Goal: Task Accomplishment & Management: Use online tool/utility

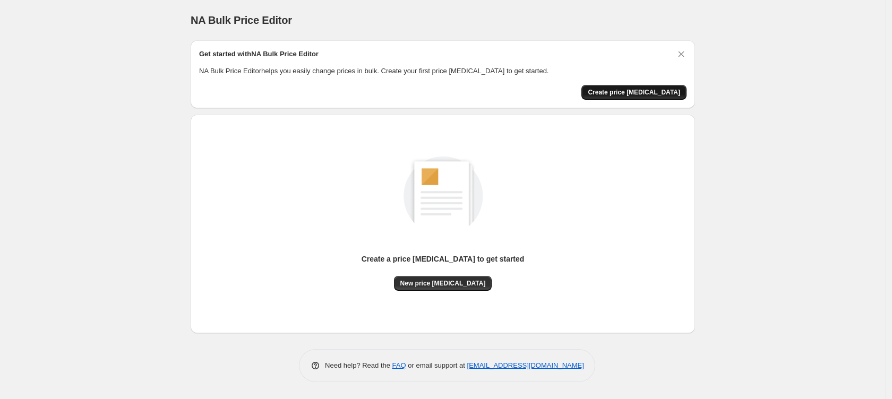
click at [661, 92] on span "Create price [MEDICAL_DATA]" at bounding box center [634, 92] width 92 height 8
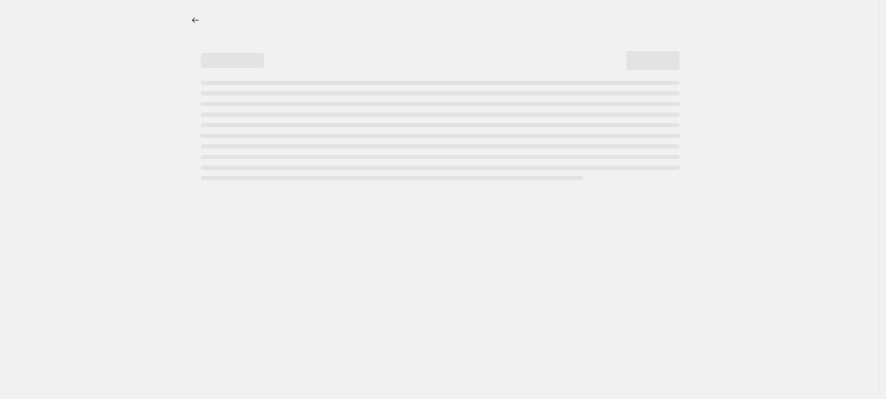
select select "percentage"
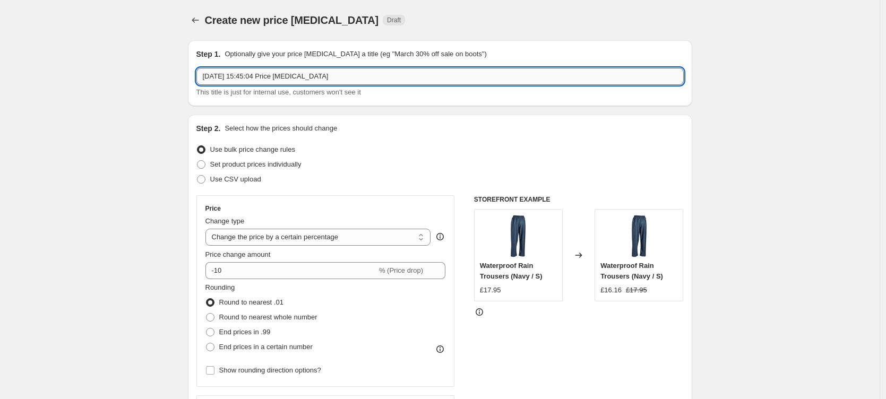
click at [263, 79] on input "[DATE] 15:45:04 Price [MEDICAL_DATA]" at bounding box center [439, 76] width 487 height 17
type input "End 7 Days of Deals"
click at [272, 241] on select "Change the price to a certain amount Change the price by a certain amount Chang…" at bounding box center [318, 237] width 226 height 17
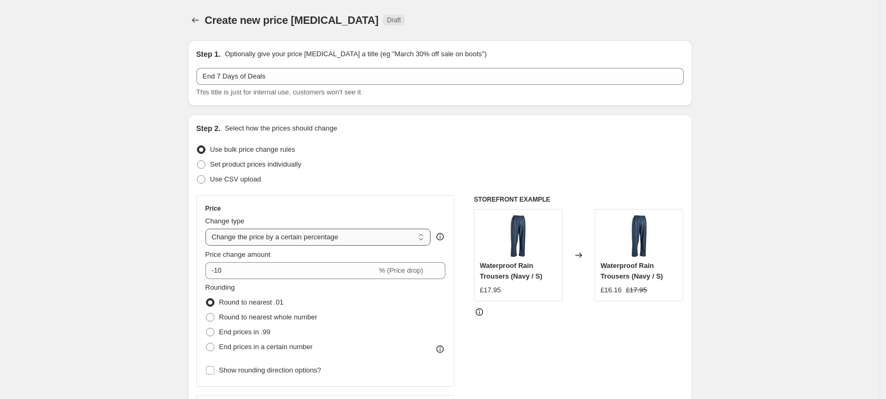
select select "ecap"
click at [208, 229] on select "Change the price to a certain amount Change the price by a certain amount Chang…" at bounding box center [318, 237] width 226 height 17
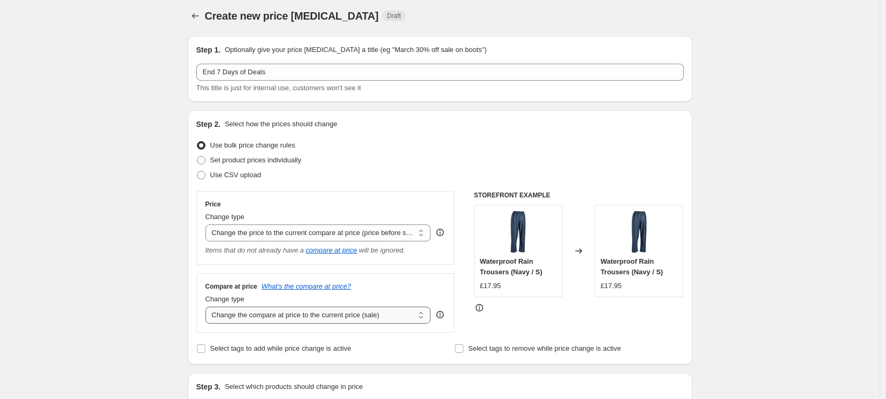
scroll to position [12, 0]
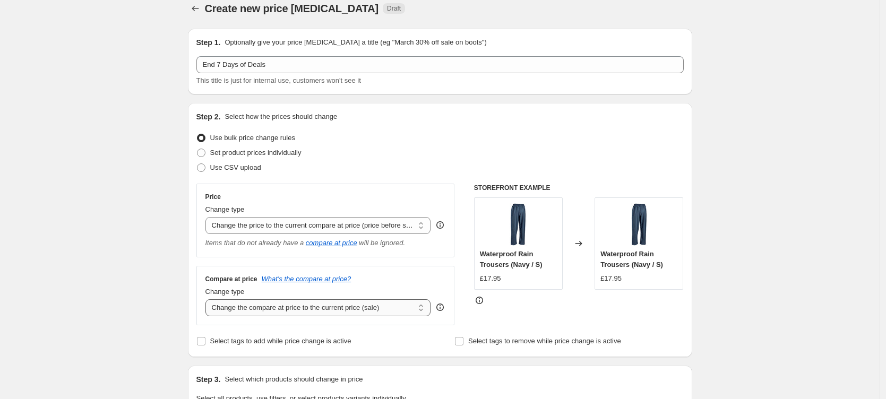
click at [304, 310] on select "Change the compare at price to the current price (sale) Change the compare at p…" at bounding box center [318, 307] width 226 height 17
select select "no_change"
click at [208, 299] on select "Change the compare at price to the current price (sale) Change the compare at p…" at bounding box center [318, 307] width 226 height 17
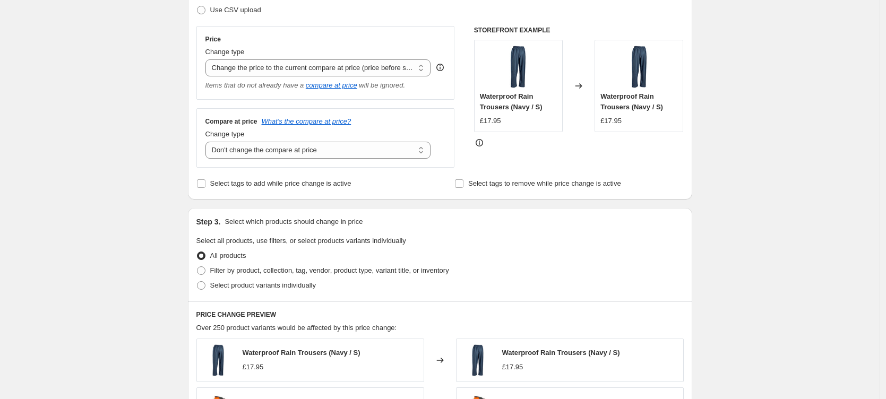
scroll to position [259, 0]
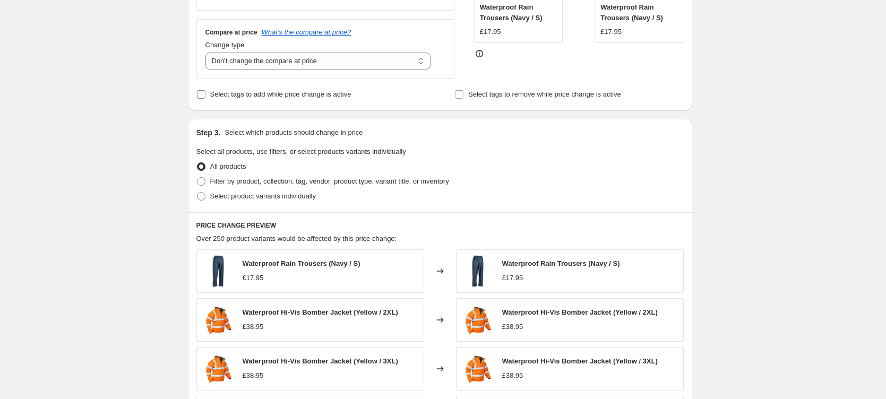
click at [205, 91] on input "Select tags to add while price change is active" at bounding box center [201, 94] width 8 height 8
checkbox input "true"
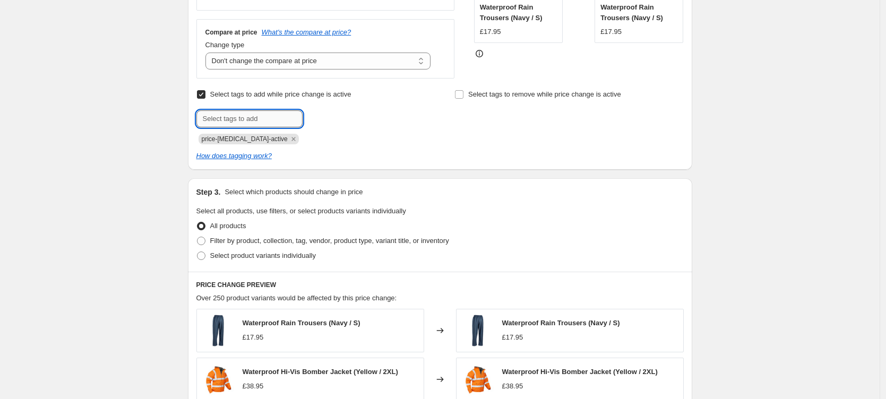
click at [253, 115] on input "text" at bounding box center [249, 118] width 106 height 17
type input "7 Day Deals"
click at [289, 142] on icon "Remove price-change-job-active" at bounding box center [294, 139] width 10 height 10
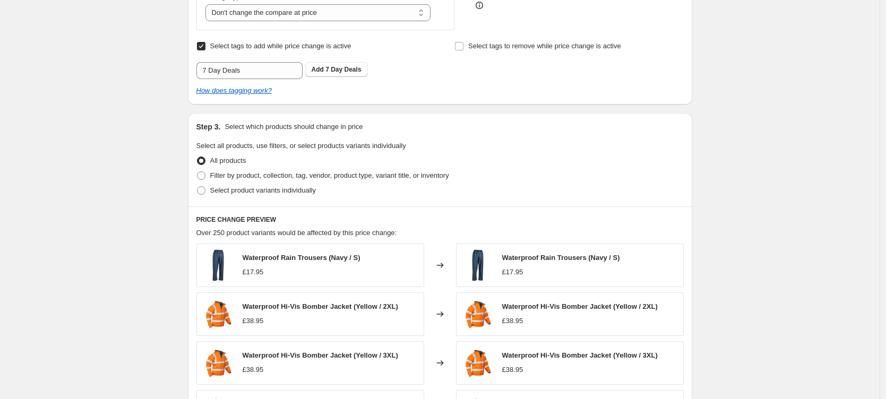
scroll to position [307, 0]
click at [210, 176] on label "Filter by product, collection, tag, vendor, product type, variant title, or inv…" at bounding box center [322, 175] width 253 height 15
click at [198, 171] on input "Filter by product, collection, tag, vendor, product type, variant title, or inv…" at bounding box center [197, 171] width 1 height 1
radio input "true"
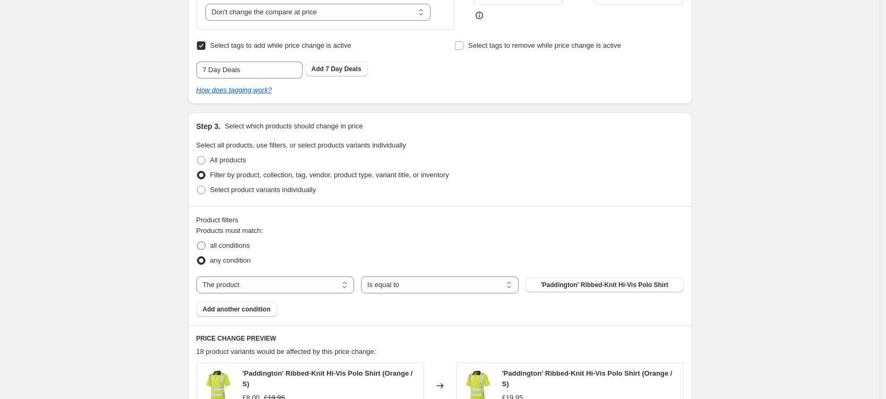
click at [222, 244] on span "all conditions" at bounding box center [230, 246] width 40 height 8
click at [198, 242] on input "all conditions" at bounding box center [197, 242] width 1 height 1
radio input "true"
click at [260, 286] on select "The product The product's collection The product's tag The product's vendor The…" at bounding box center [275, 285] width 158 height 17
select select "collection"
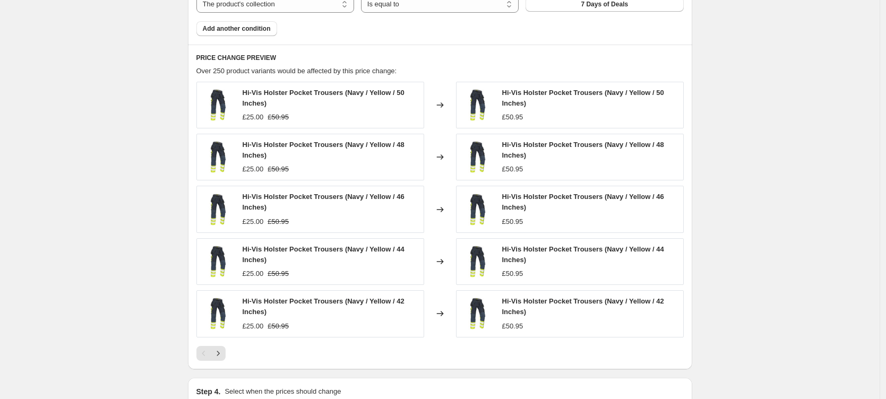
scroll to position [723, 0]
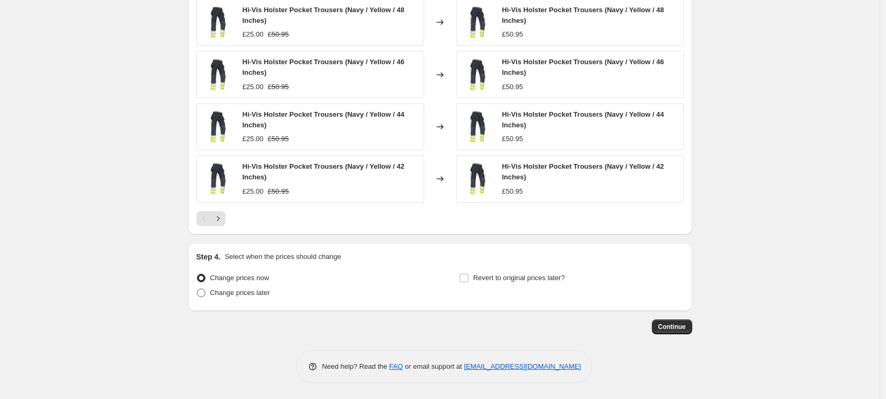
click at [205, 295] on span at bounding box center [201, 293] width 8 height 8
click at [198, 289] on input "Change prices later" at bounding box center [197, 289] width 1 height 1
radio input "true"
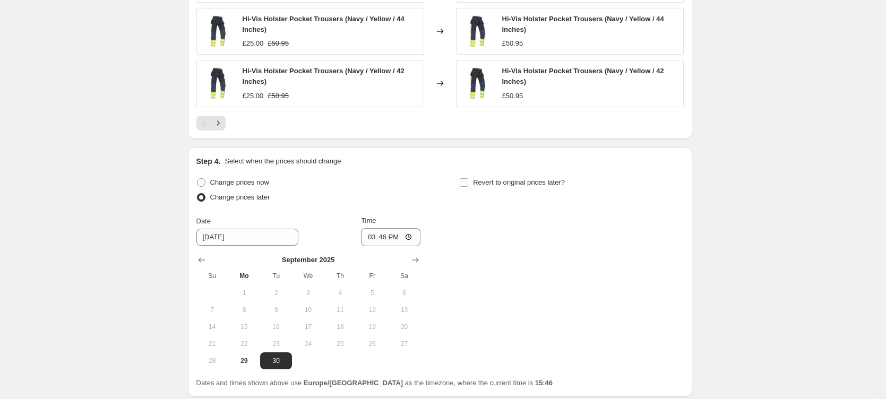
scroll to position [905, 0]
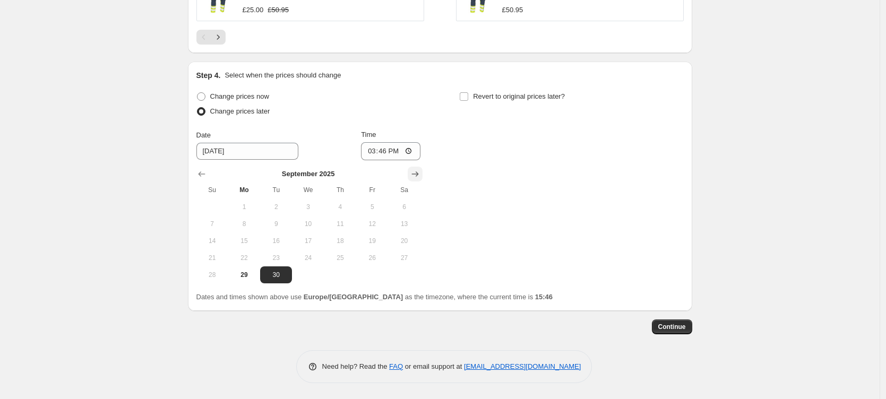
click at [420, 169] on icon "Show next month, October 2025" at bounding box center [415, 174] width 11 height 11
click at [203, 174] on icon "Show previous month, September 2025" at bounding box center [201, 174] width 11 height 11
click at [284, 274] on span "30" at bounding box center [275, 275] width 23 height 8
click at [383, 149] on input "15:46" at bounding box center [390, 151] width 59 height 18
type input "00:05"
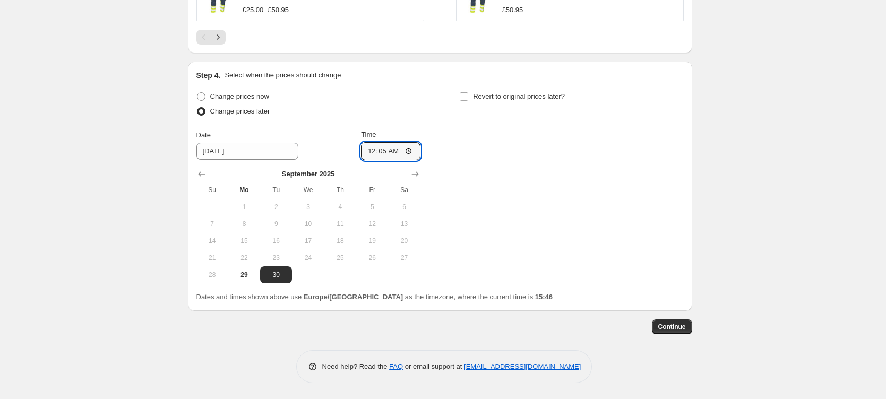
click at [462, 165] on div "Change prices now Change prices later Date 9/30/2025 Time 00:05 September 2025 …" at bounding box center [439, 186] width 487 height 194
click at [680, 323] on span "Continue" at bounding box center [672, 327] width 28 height 8
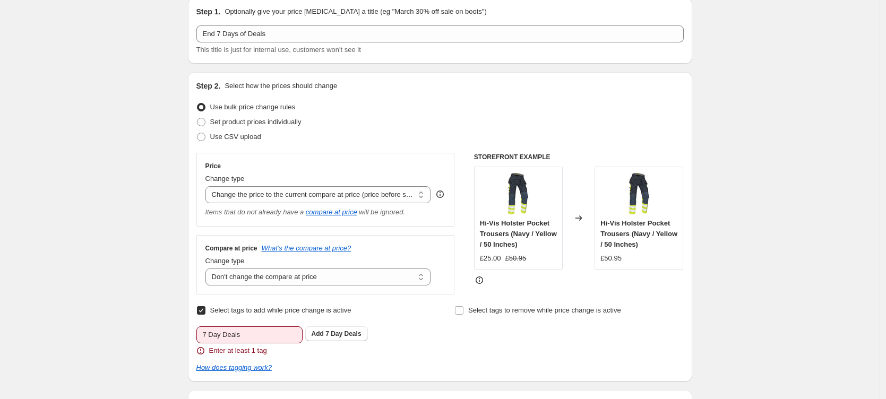
scroll to position [133, 0]
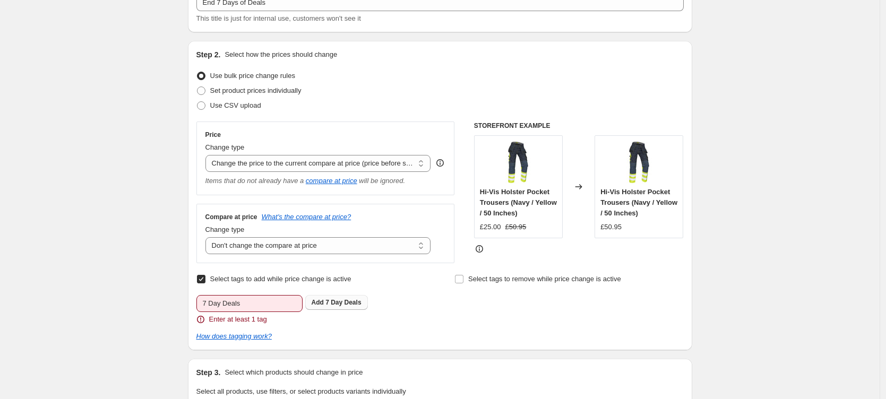
click at [329, 307] on button "Add 7 Day Deals" at bounding box center [336, 302] width 63 height 15
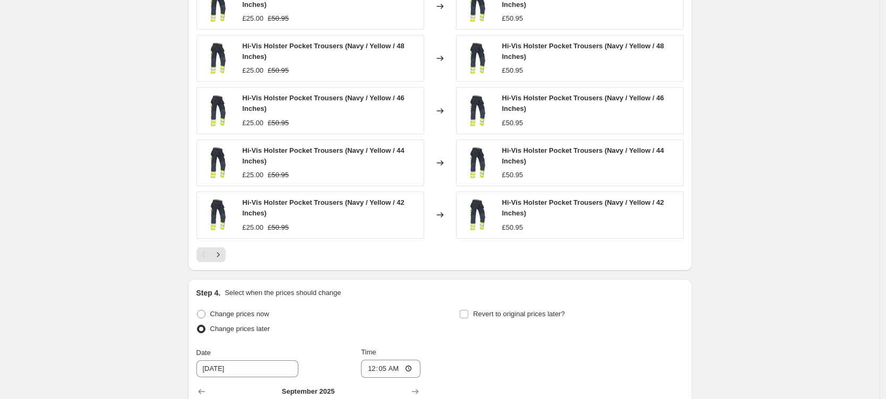
scroll to position [922, 0]
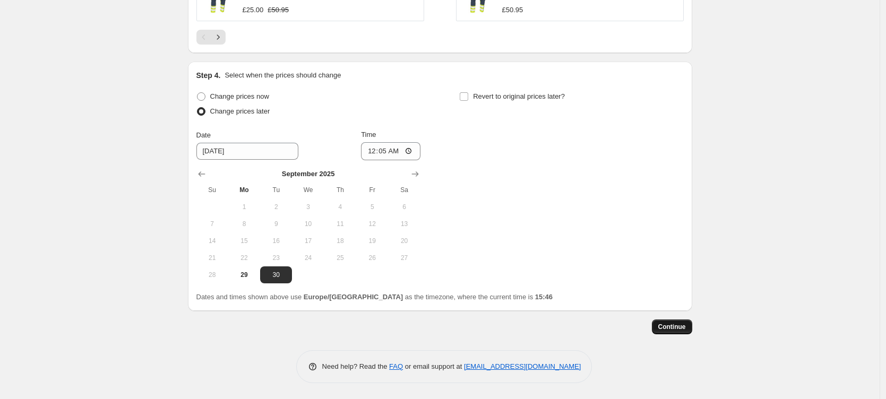
click at [679, 328] on span "Continue" at bounding box center [672, 327] width 28 height 8
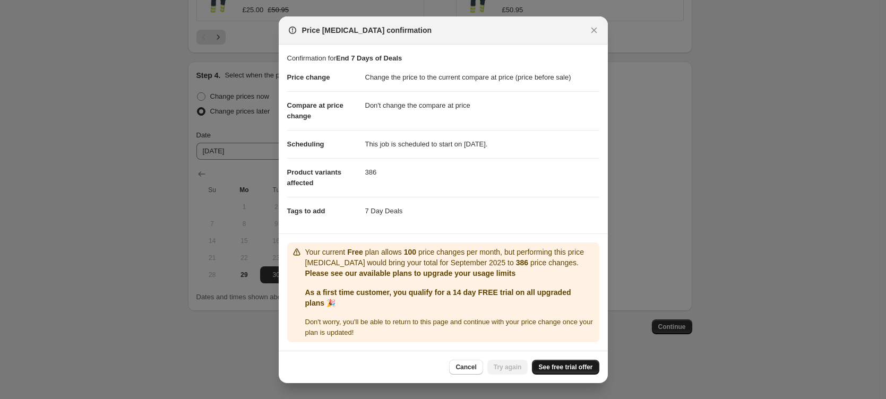
click at [571, 367] on span "See free trial offer" at bounding box center [565, 367] width 54 height 8
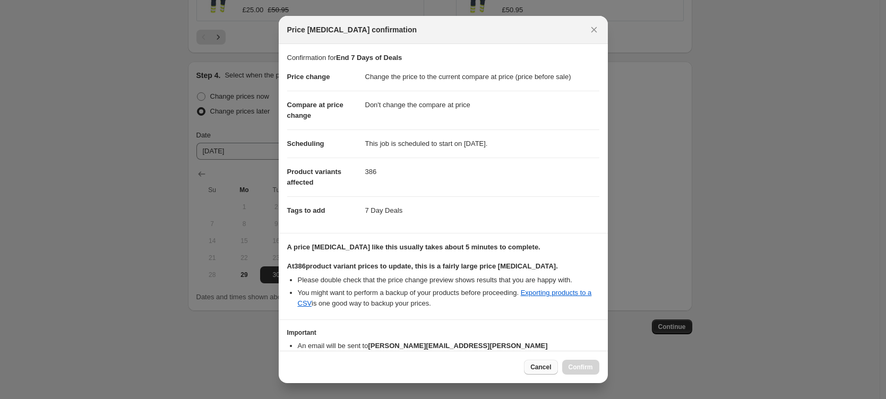
click at [536, 370] on span "Cancel" at bounding box center [540, 367] width 21 height 8
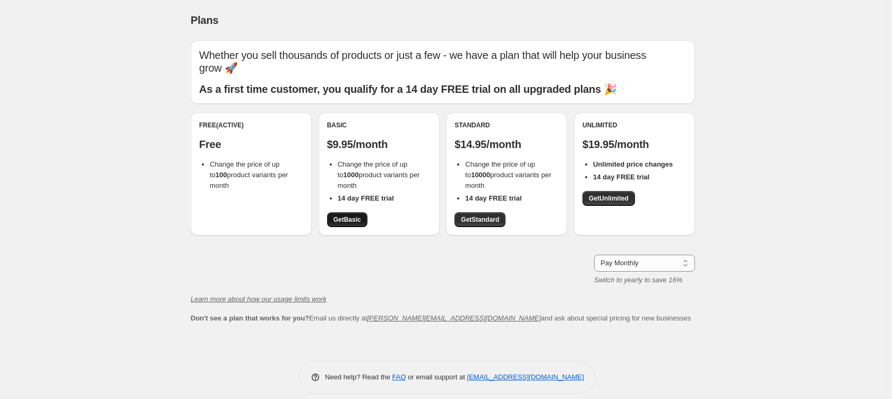
click at [359, 216] on span "Get Basic" at bounding box center [347, 220] width 28 height 8
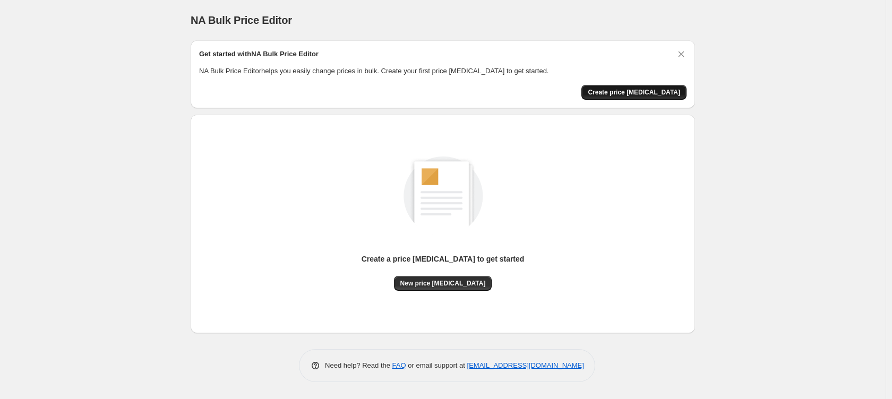
click at [668, 91] on span "Create price [MEDICAL_DATA]" at bounding box center [634, 92] width 92 height 8
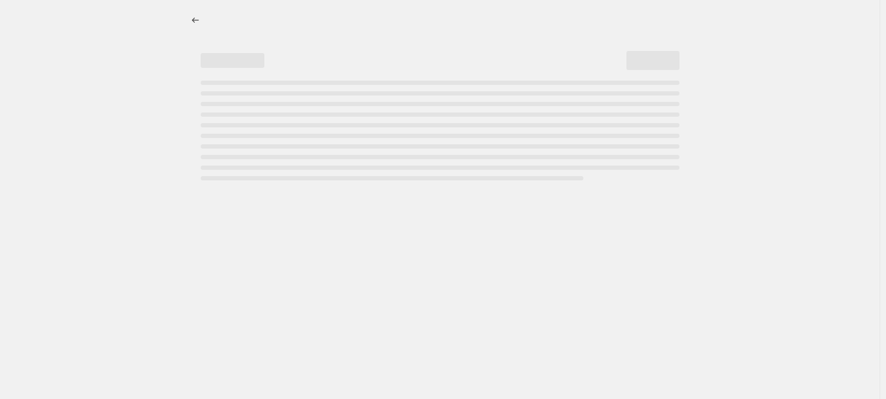
select select "percentage"
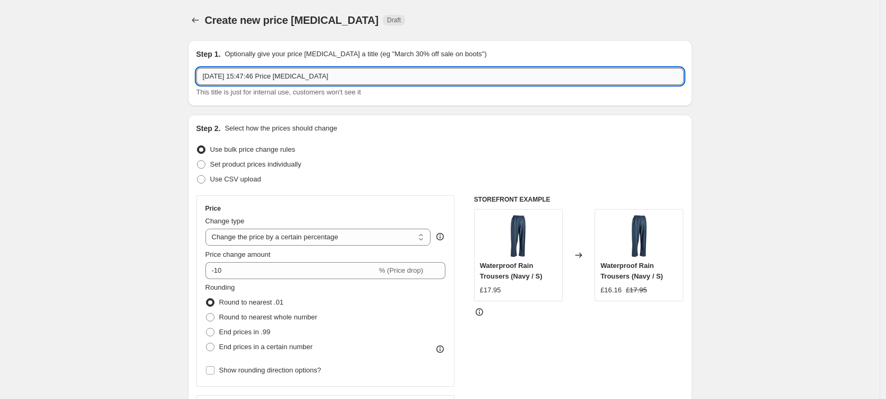
click at [303, 81] on input "[DATE] 15:47:46 Price [MEDICAL_DATA]" at bounding box center [439, 76] width 487 height 17
type input "End 7 Days of Deals"
click at [284, 239] on select "Change the price to a certain amount Change the price by a certain amount Chang…" at bounding box center [318, 237] width 226 height 17
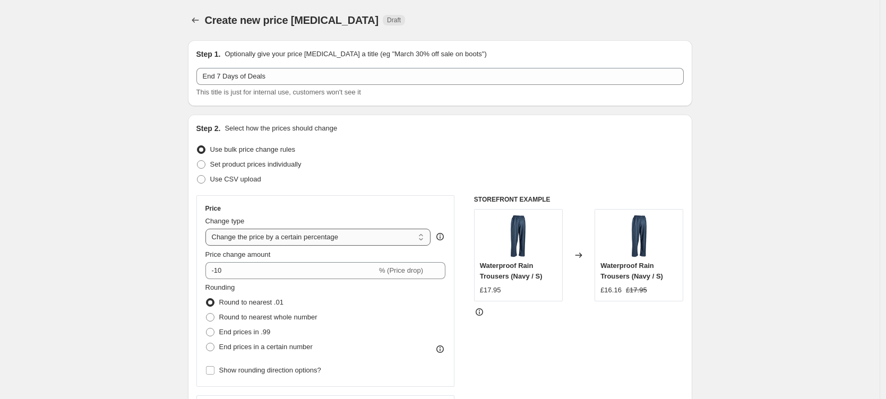
select select "ecap"
click at [208, 229] on select "Change the price to a certain amount Change the price by a certain amount Chang…" at bounding box center [318, 237] width 226 height 17
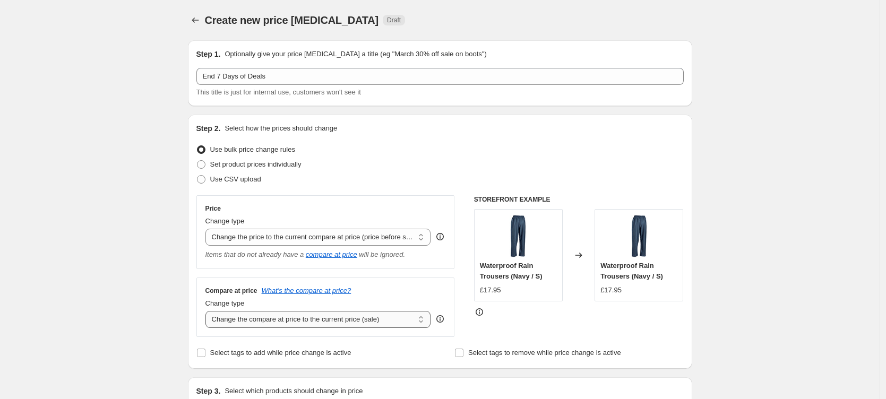
click at [315, 322] on select "Change the compare at price to the current price (sale) Change the compare at p…" at bounding box center [318, 319] width 226 height 17
select select "no_change"
click at [208, 311] on select "Change the compare at price to the current price (sale) Change the compare at p…" at bounding box center [318, 319] width 226 height 17
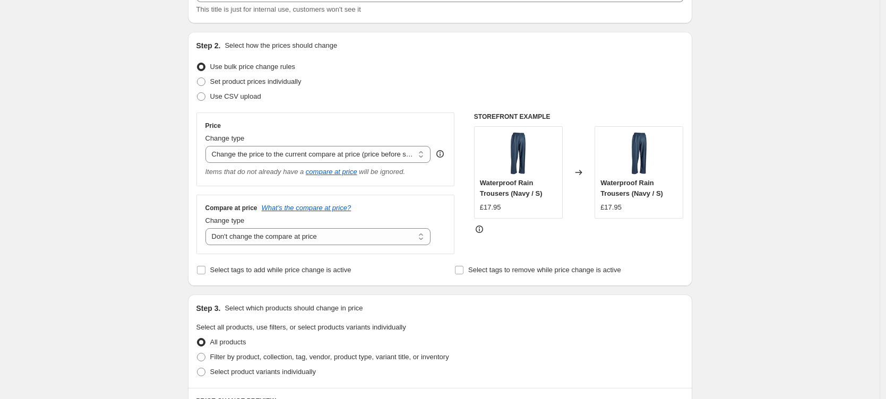
scroll to position [84, 0]
click at [204, 270] on input "Select tags to add while price change is active" at bounding box center [201, 269] width 8 height 8
checkbox input "true"
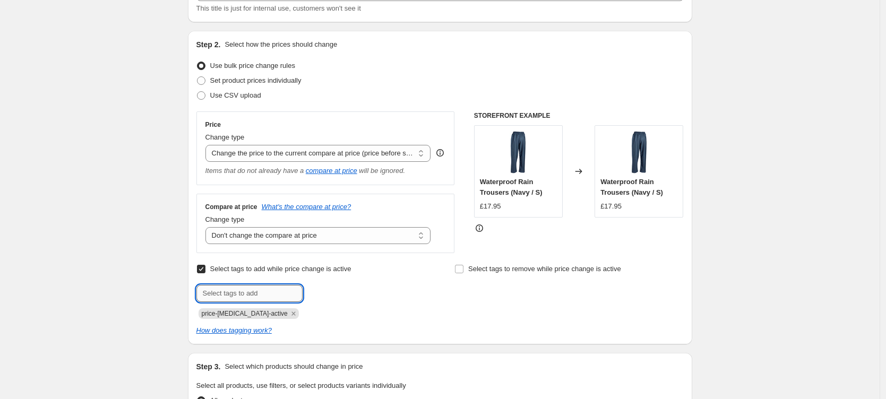
click at [253, 295] on input "text" at bounding box center [249, 293] width 106 height 17
type input "7 Day Deals"
click at [341, 294] on span "7 Day Deals" at bounding box center [343, 292] width 36 height 7
click at [291, 315] on icon "Remove price-change-job-active" at bounding box center [293, 314] width 4 height 4
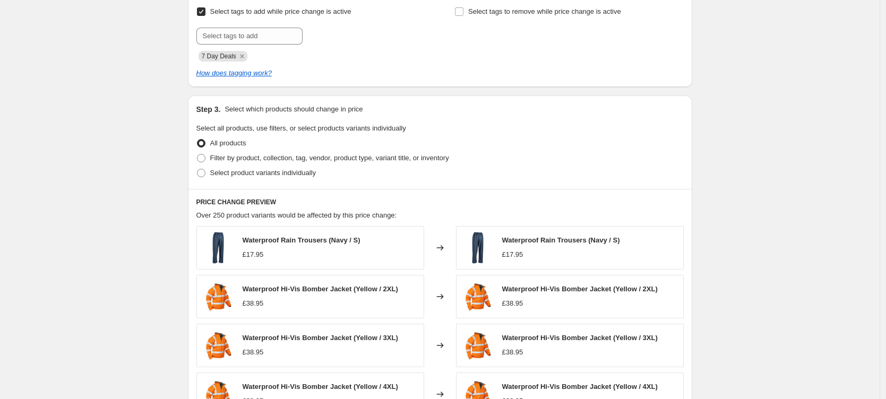
scroll to position [368, 0]
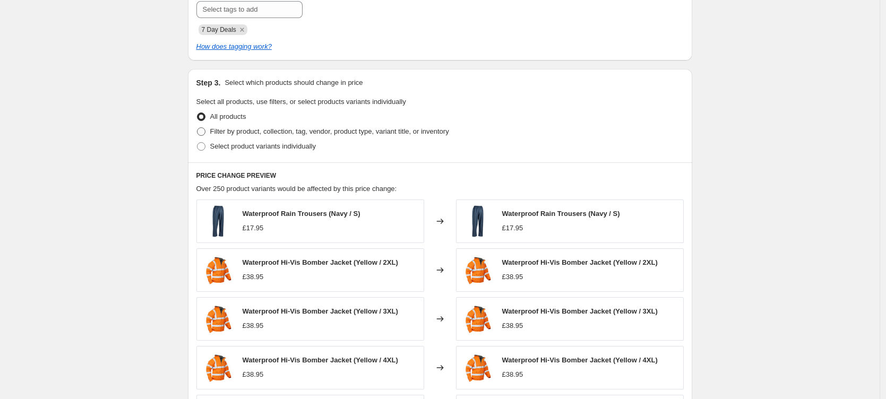
click at [204, 135] on span at bounding box center [201, 131] width 8 height 8
click at [198, 128] on input "Filter by product, collection, tag, vendor, product type, variant title, or inv…" at bounding box center [197, 127] width 1 height 1
radio input "true"
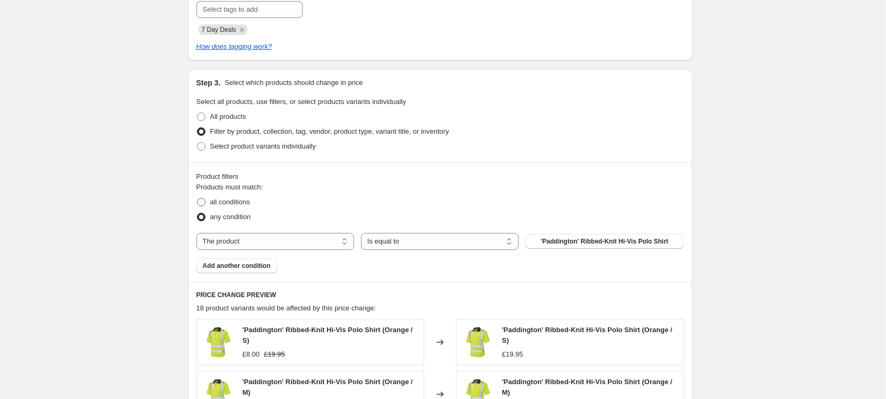
click at [227, 208] on label "all conditions" at bounding box center [223, 202] width 54 height 15
click at [198, 199] on input "all conditions" at bounding box center [197, 198] width 1 height 1
radio input "true"
click at [279, 242] on select "The product The product's collection The product's tag The product's vendor The…" at bounding box center [275, 241] width 158 height 17
select select "collection"
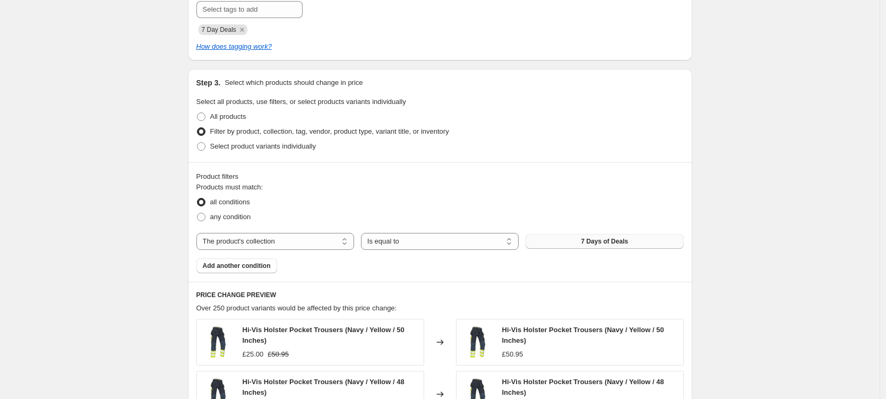
click at [591, 243] on span "7 Days of Deals" at bounding box center [604, 241] width 47 height 8
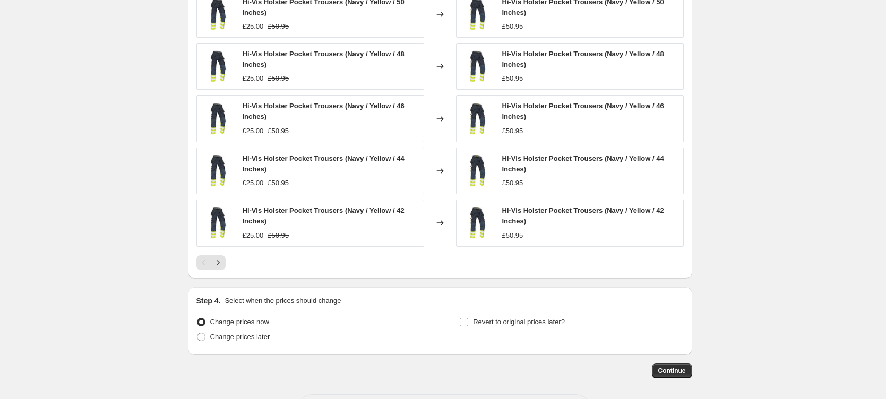
scroll to position [740, 0]
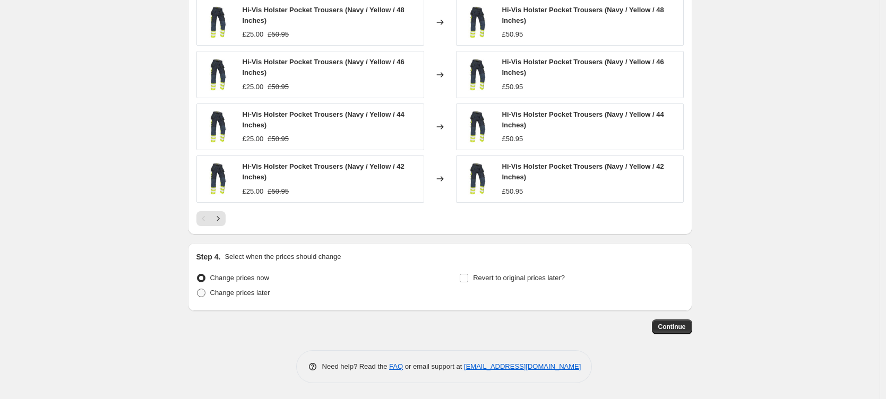
click at [205, 296] on span at bounding box center [201, 293] width 8 height 8
click at [198, 289] on input "Change prices later" at bounding box center [197, 289] width 1 height 1
radio input "true"
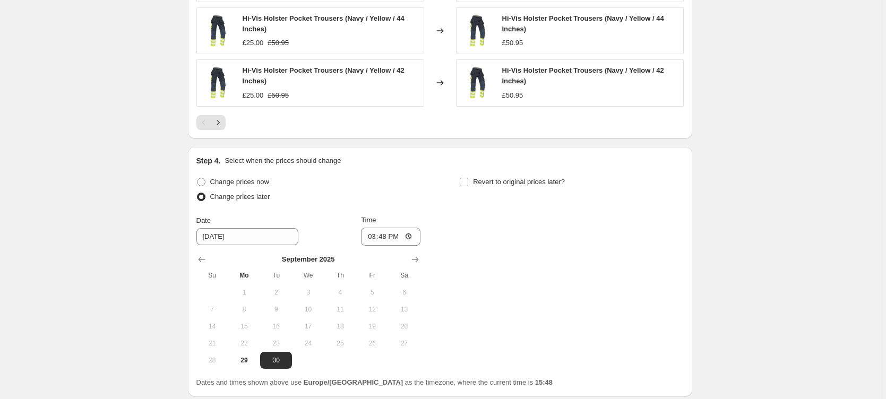
scroll to position [900, 0]
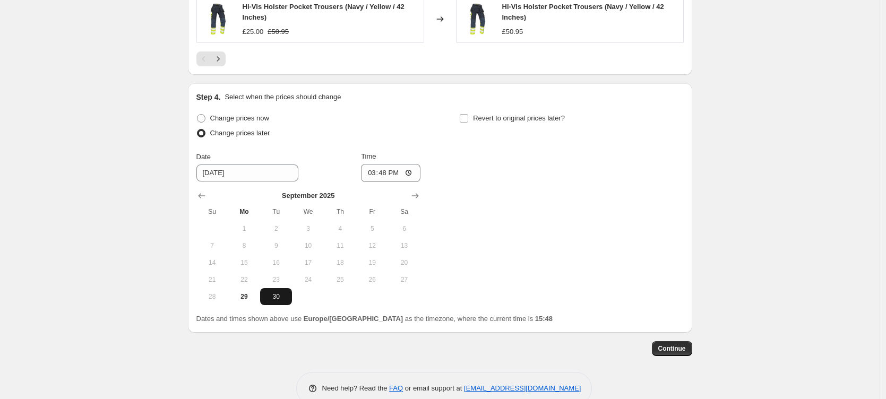
click at [283, 298] on span "30" at bounding box center [275, 297] width 23 height 8
click at [388, 175] on input "15:48" at bounding box center [390, 173] width 59 height 18
type input "00:05"
click at [689, 350] on button "Continue" at bounding box center [672, 348] width 40 height 15
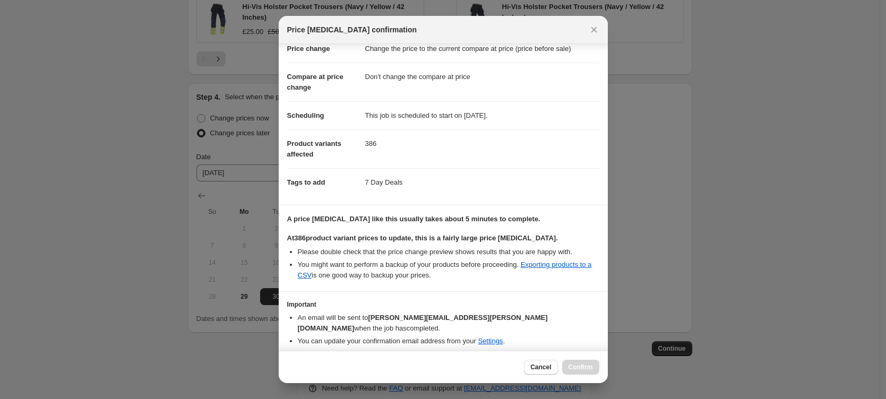
scroll to position [56, 0]
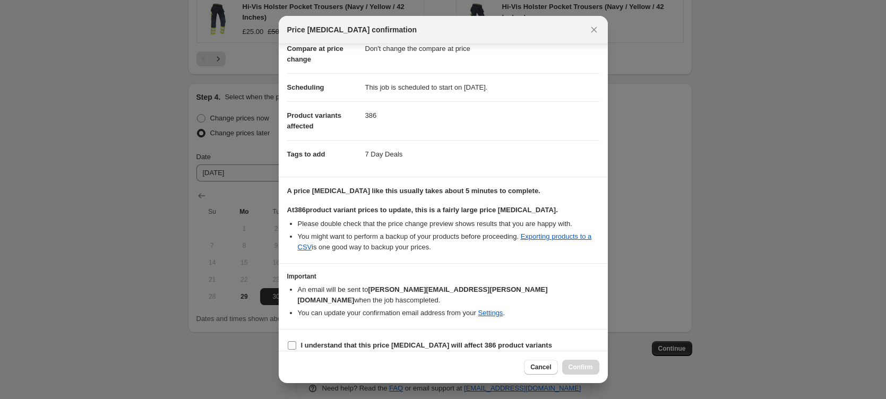
click at [294, 341] on input "I understand that this price [MEDICAL_DATA] will affect 386 product variants" at bounding box center [292, 345] width 8 height 8
checkbox input "true"
click at [580, 366] on span "Confirm" at bounding box center [581, 367] width 24 height 8
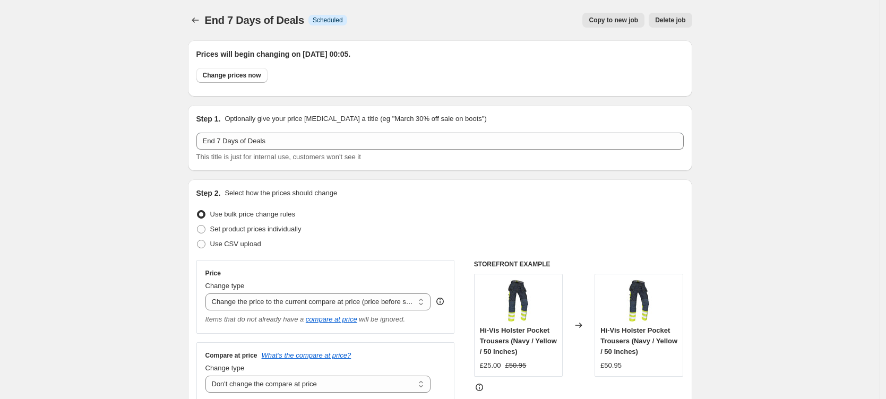
scroll to position [502, 0]
